Goal: Transaction & Acquisition: Purchase product/service

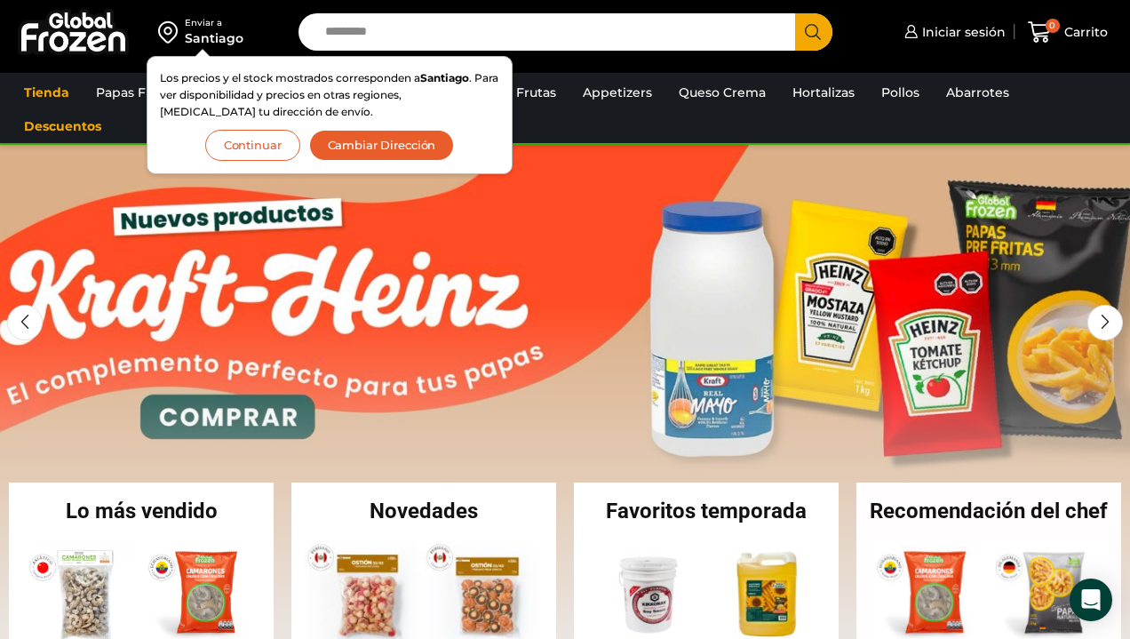
click at [394, 30] on input "Search input" at bounding box center [551, 31] width 470 height 37
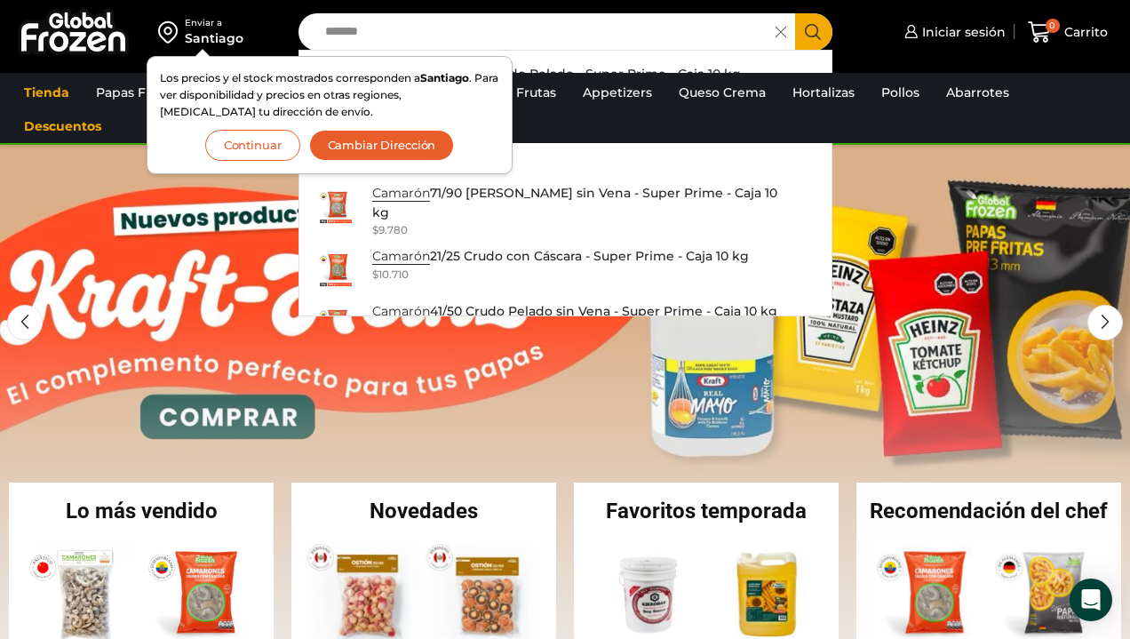
click at [258, 147] on button "Continuar" at bounding box center [252, 145] width 95 height 31
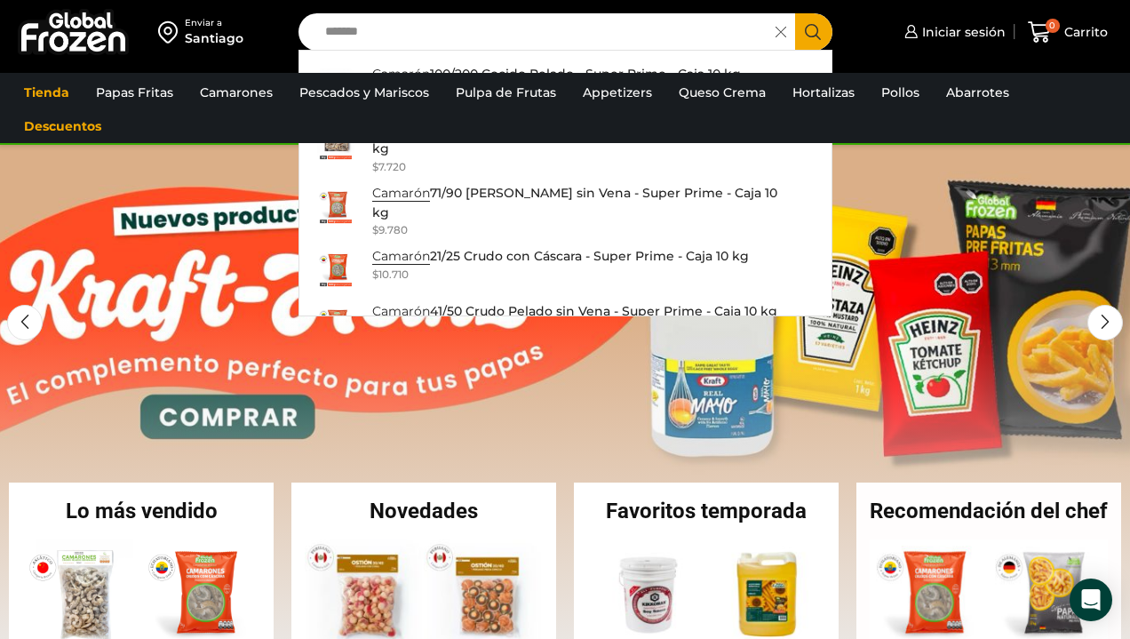
click at [419, 29] on input "*******" at bounding box center [541, 31] width 451 height 37
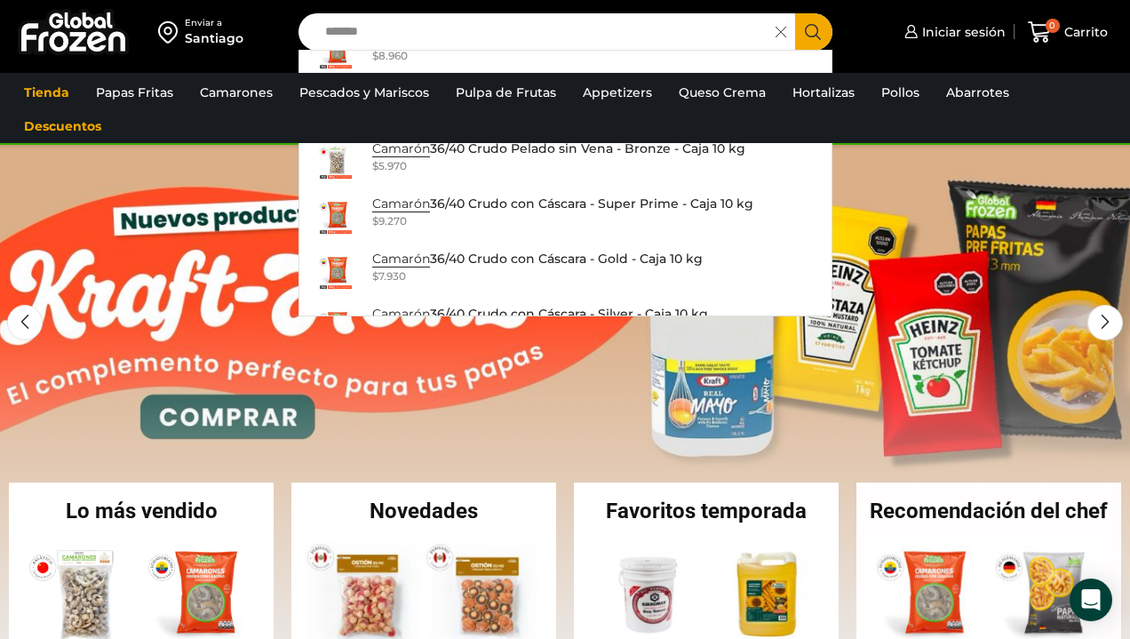
scroll to position [1170, 0]
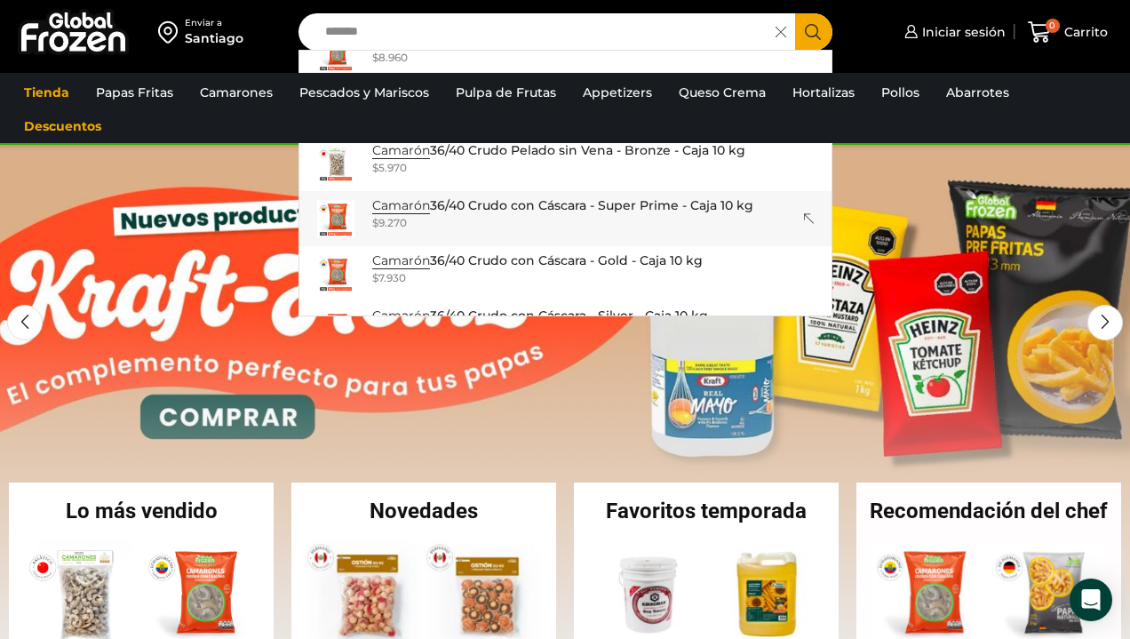
click at [509, 195] on p "Camarón 36/40 Crudo con Cáscara - Super Prime - Caja 10 kg" at bounding box center [562, 205] width 381 height 20
type input "**********"
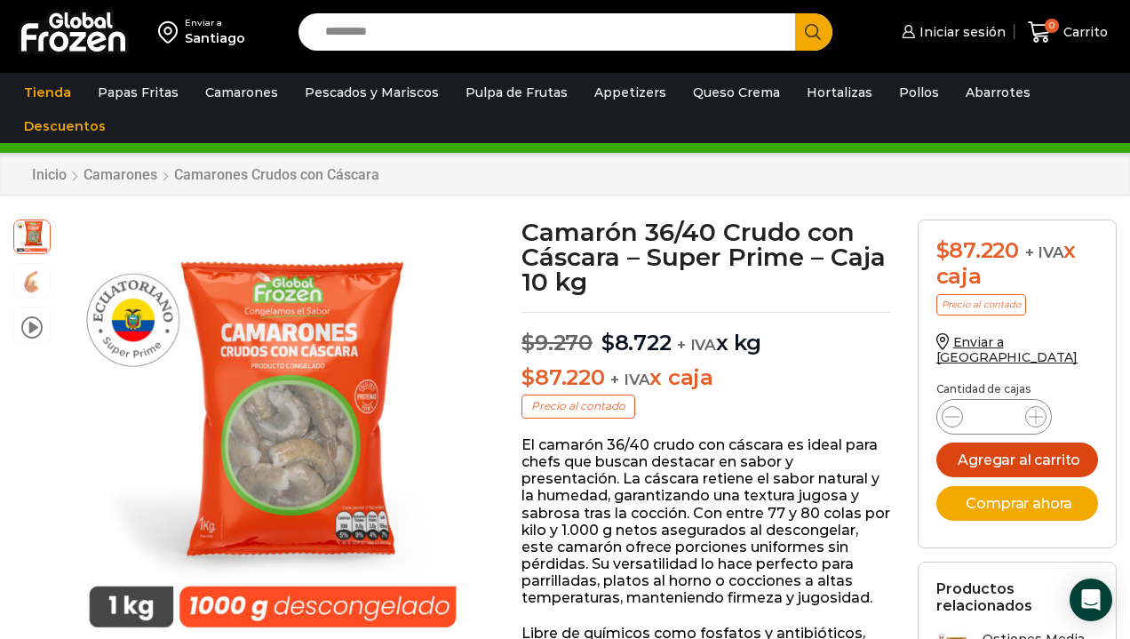
click at [1024, 443] on button "Agregar al carrito" at bounding box center [1018, 460] width 162 height 35
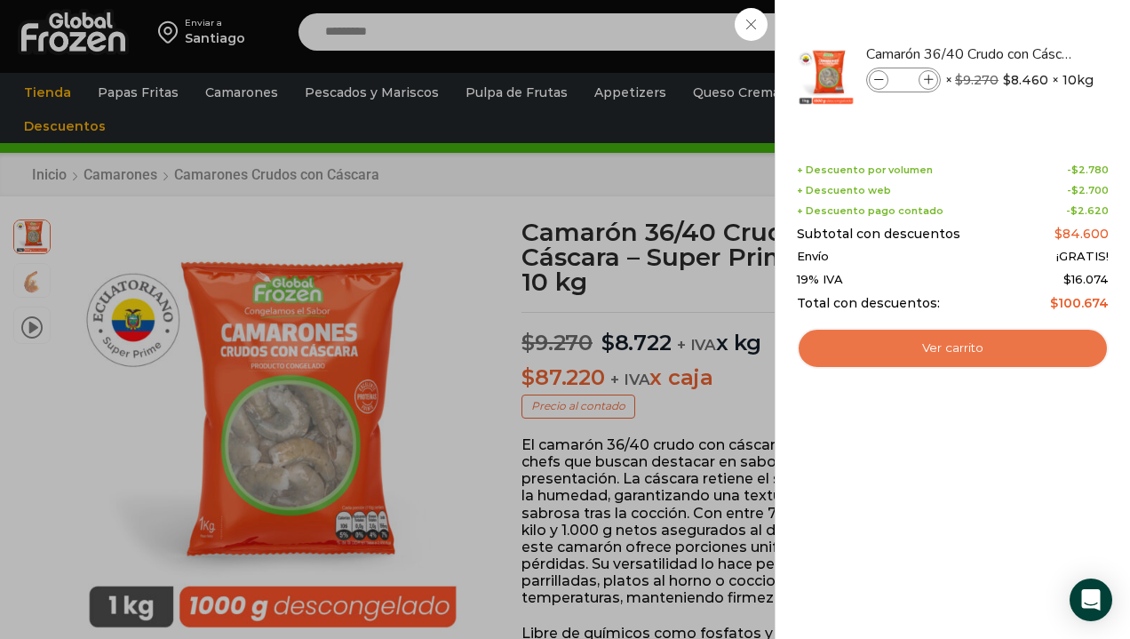
click at [955, 346] on link "Ver carrito" at bounding box center [953, 348] width 312 height 41
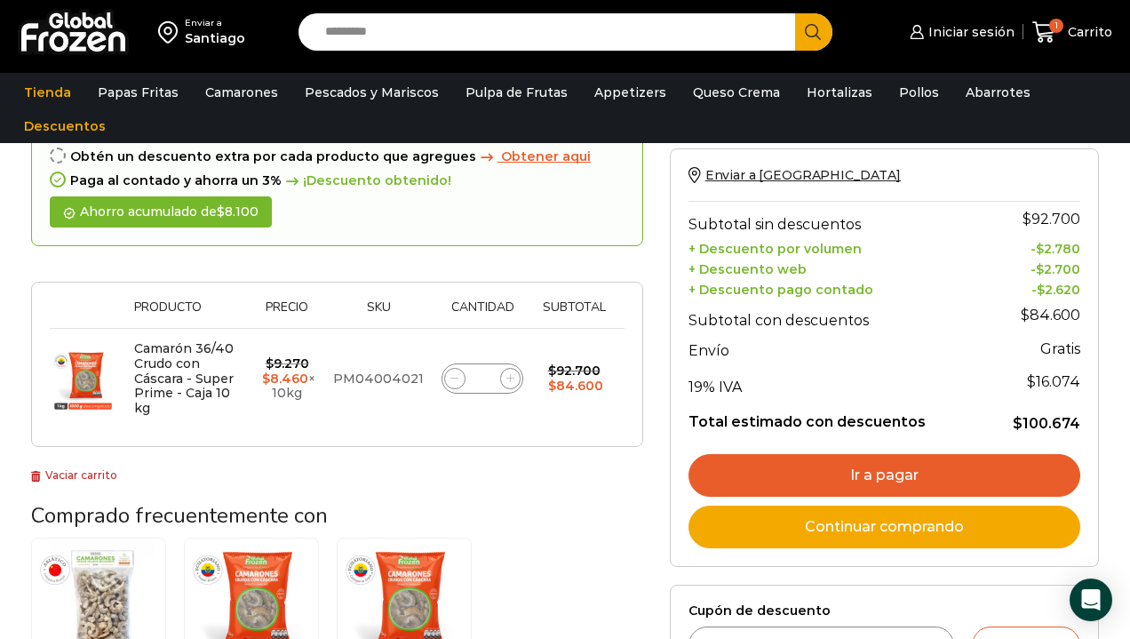
scroll to position [141, 0]
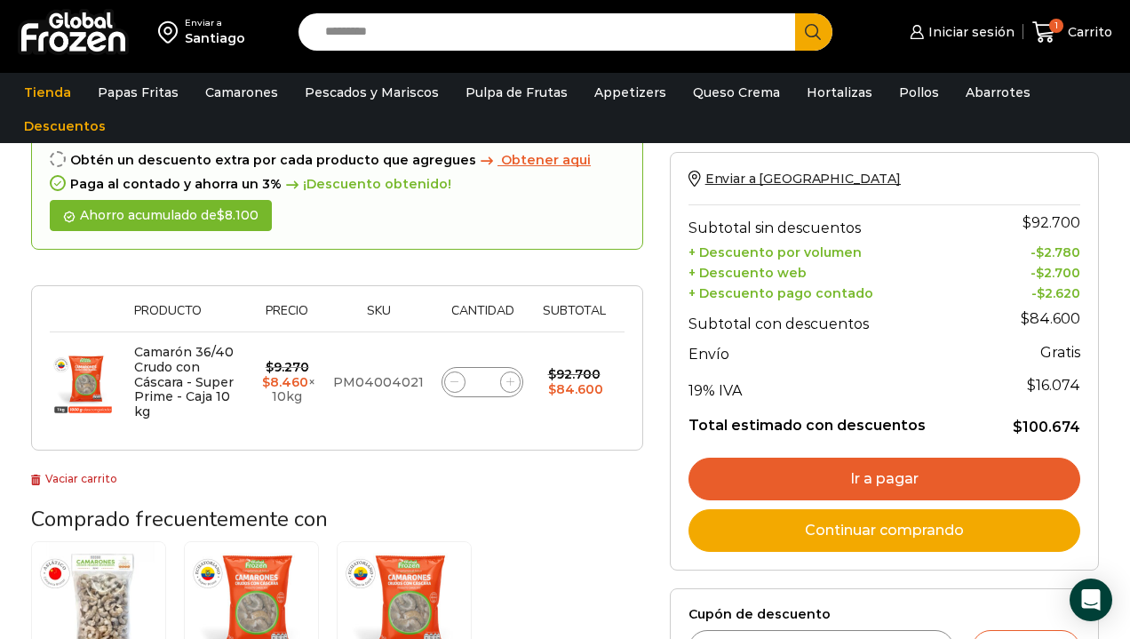
click at [882, 473] on link "Ir a pagar" at bounding box center [885, 479] width 392 height 43
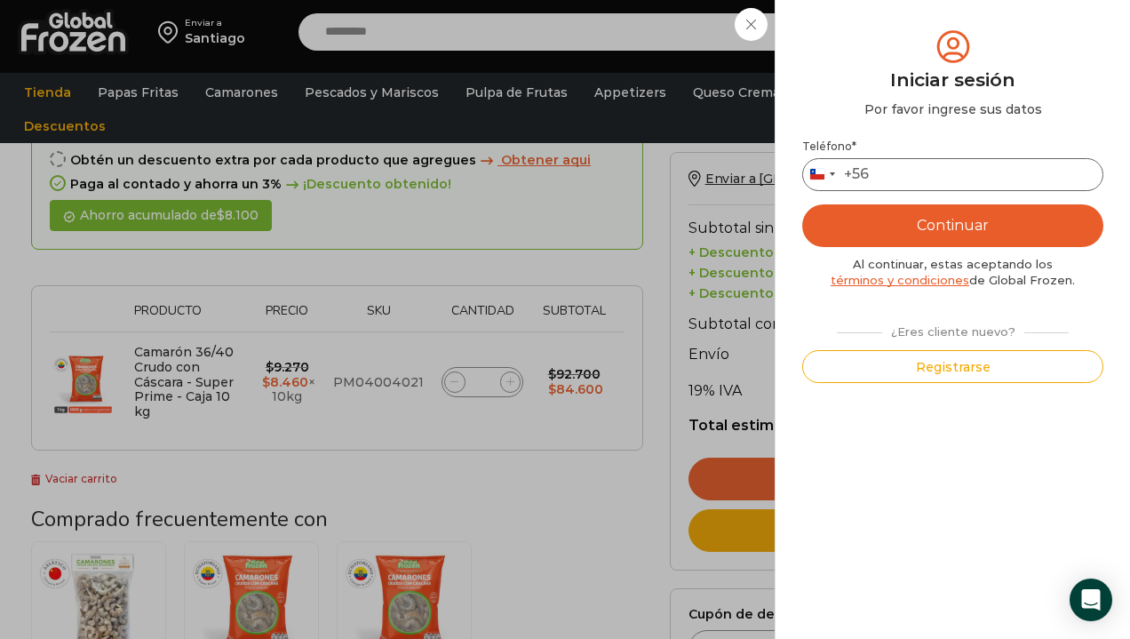
click at [918, 174] on input "Teléfono *" at bounding box center [952, 174] width 301 height 33
type input "*********"
click at [952, 237] on button "Continuar" at bounding box center [952, 225] width 301 height 43
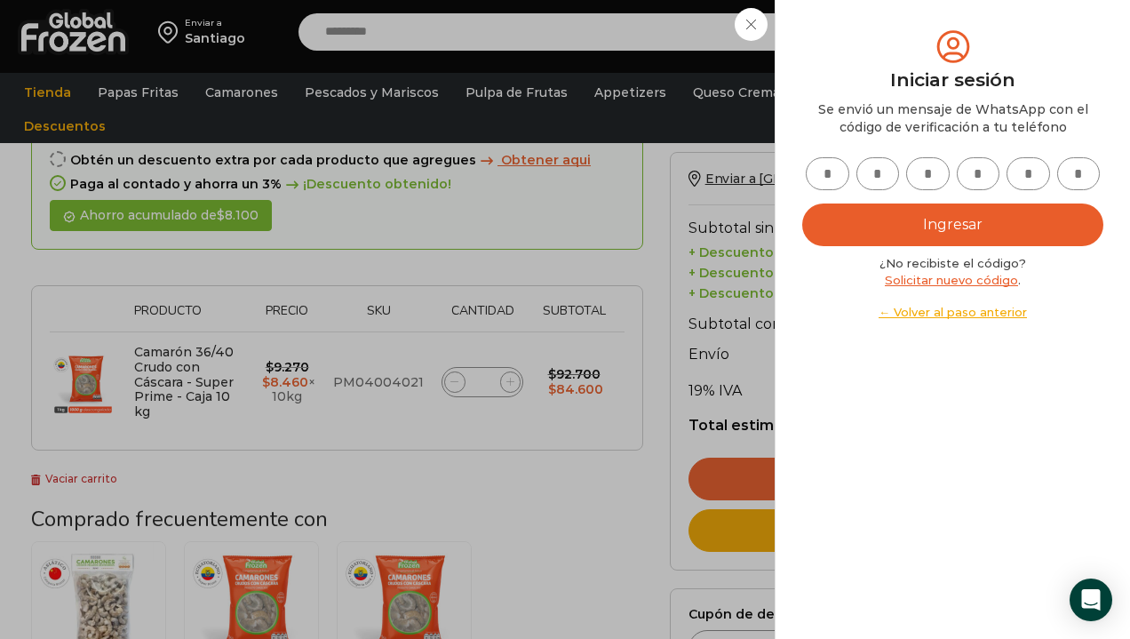
click at [832, 175] on input "text" at bounding box center [828, 173] width 44 height 33
type input "*"
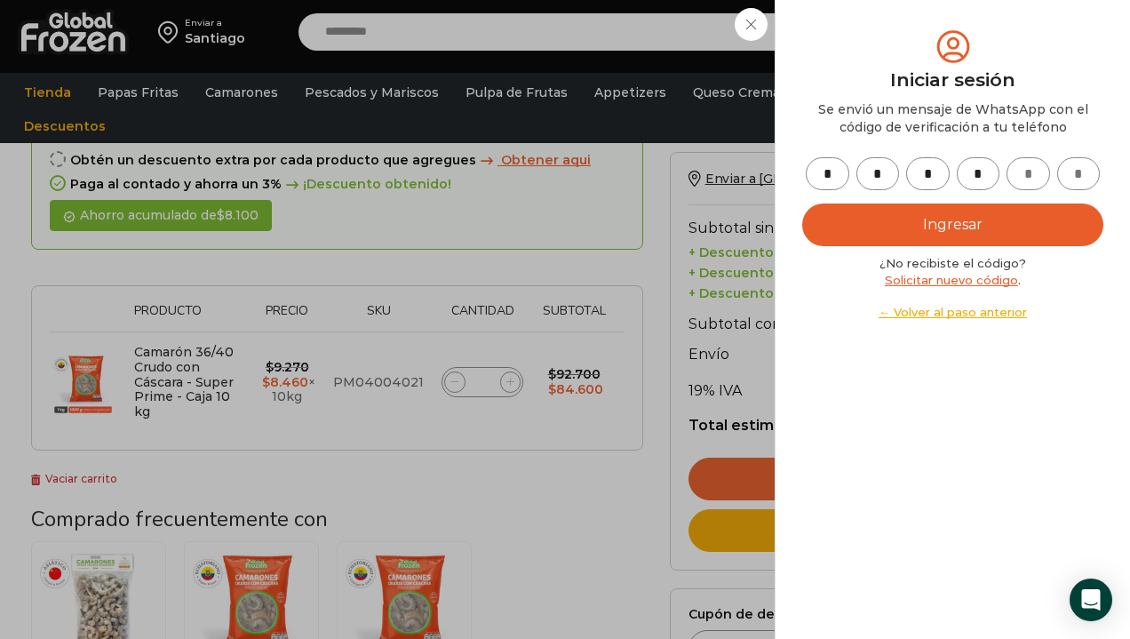
type input "*"
click at [891, 230] on button "Ingresar" at bounding box center [952, 224] width 301 height 43
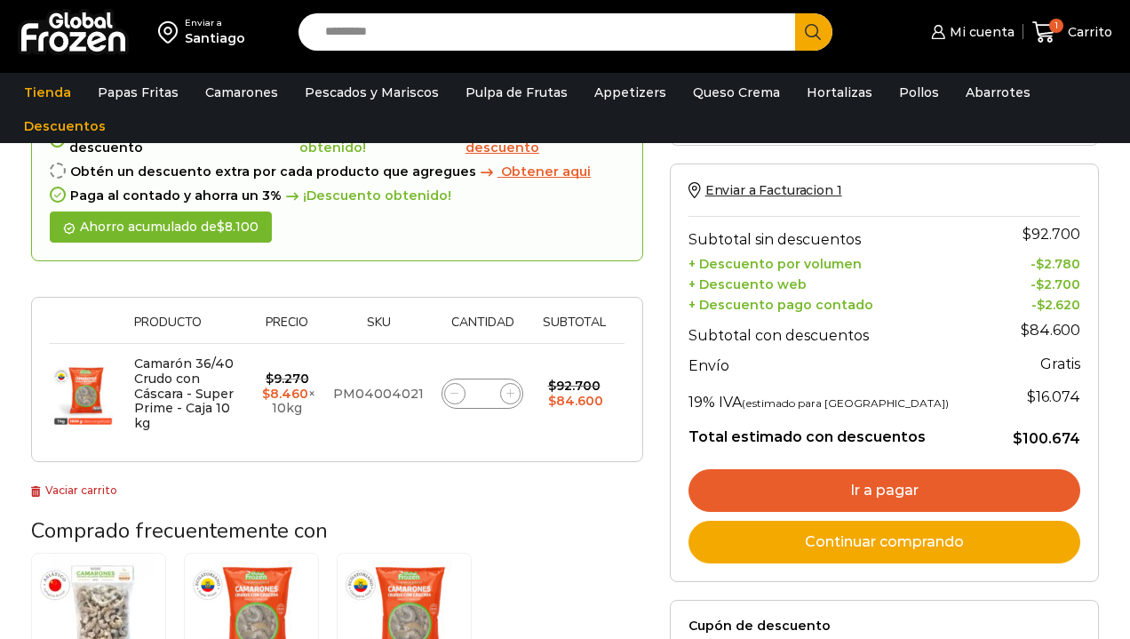
scroll to position [175, 0]
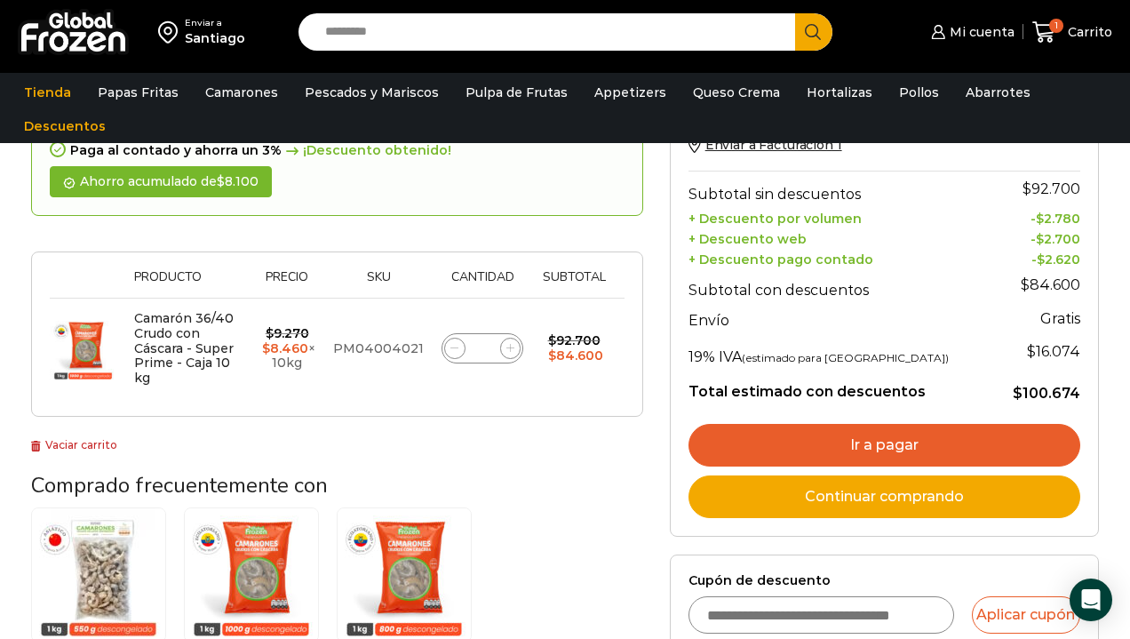
click at [795, 444] on link "Ir a pagar" at bounding box center [885, 445] width 392 height 43
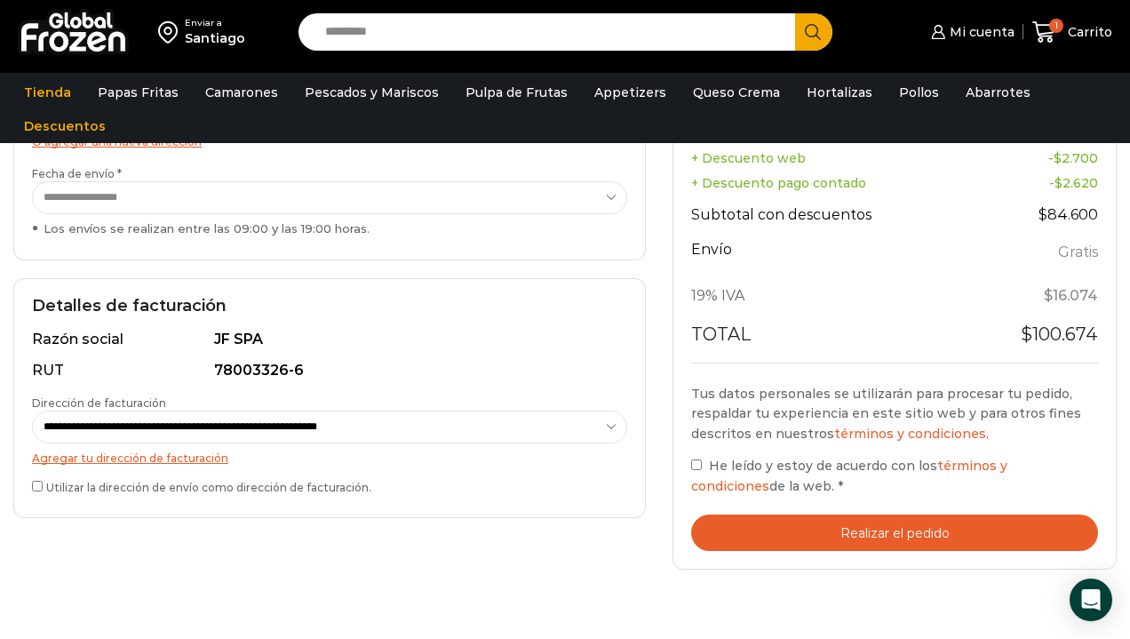
scroll to position [350, 0]
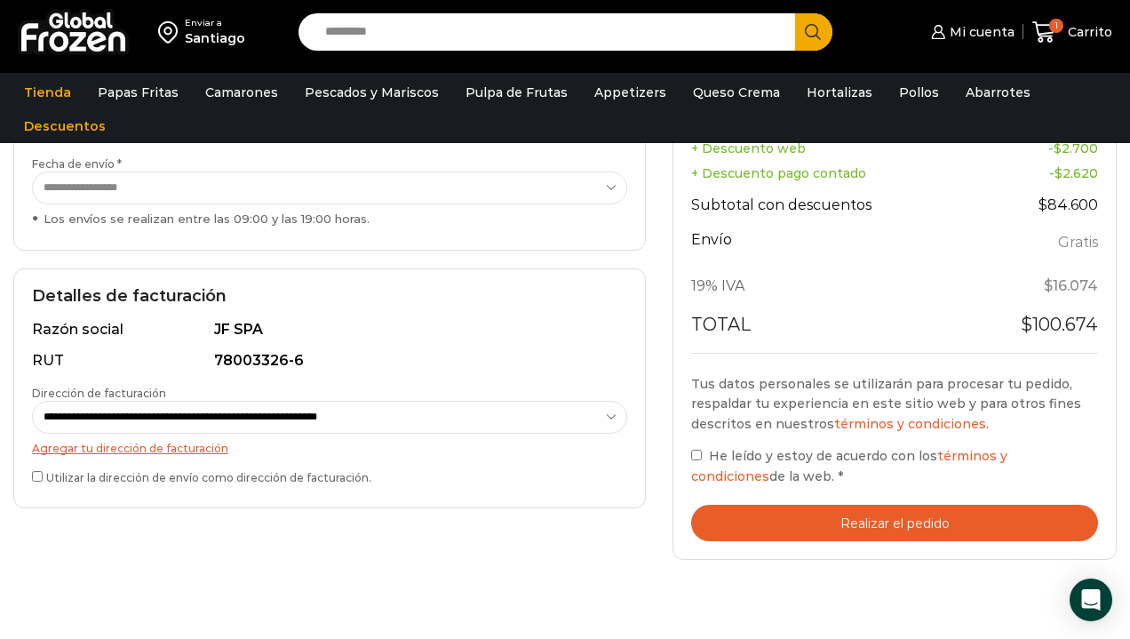
click at [695, 446] on label "He leído y estoy de acuerdo con los términos y condiciones de la web. *" at bounding box center [894, 466] width 407 height 40
click at [820, 522] on button "Realizar el pedido" at bounding box center [894, 523] width 407 height 36
